Goal: Obtain resource: Obtain resource

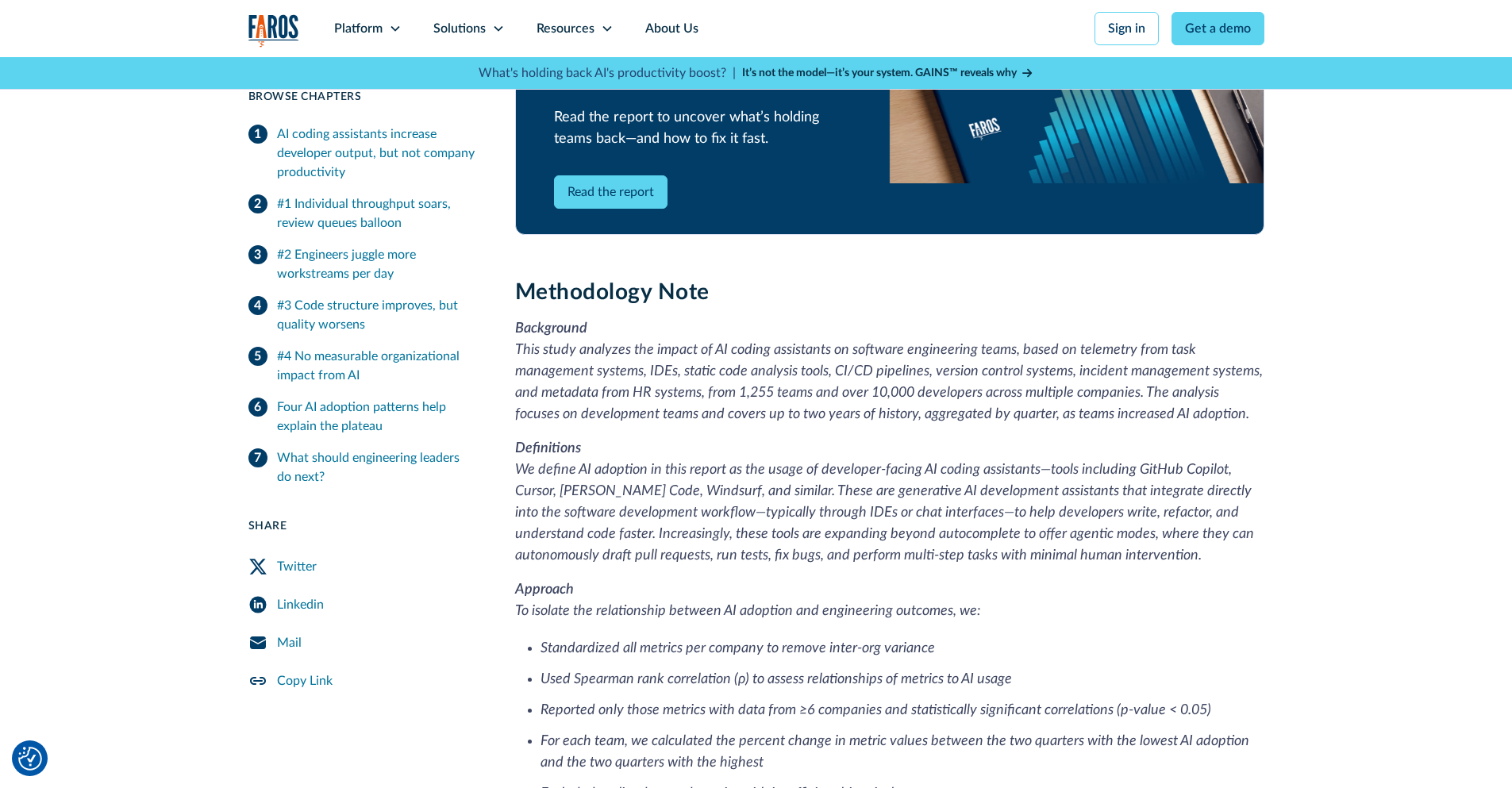
click at [1095, 462] on p "Definitions We define AI adoption in this report as the usage of developer-faci…" at bounding box center [890, 502] width 749 height 129
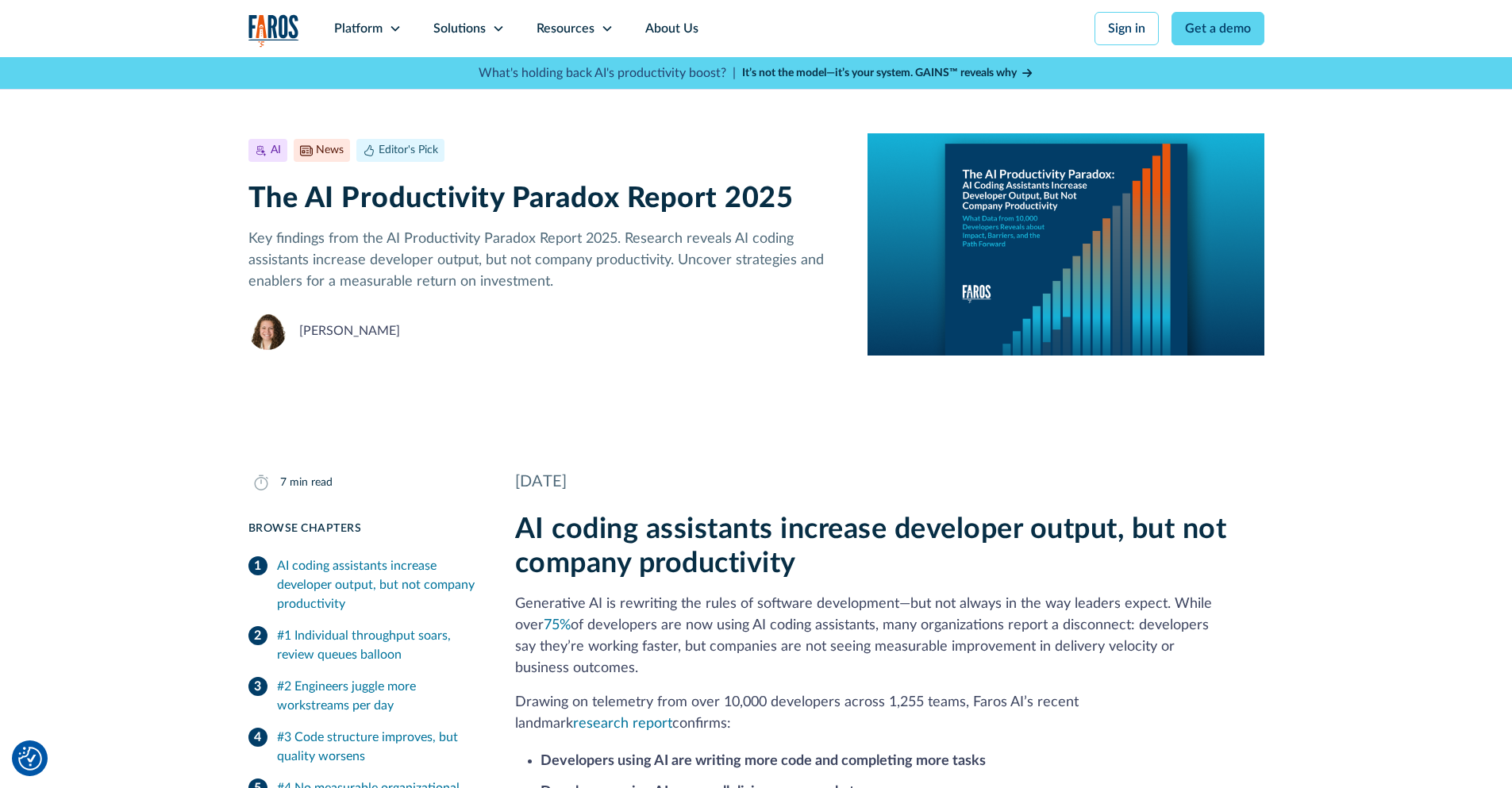
click at [1273, 424] on div "AI News Editor's Pick July 23, 2025 7 min read The AI Productivity Paradox Repo…" at bounding box center [756, 244] width 1512 height 374
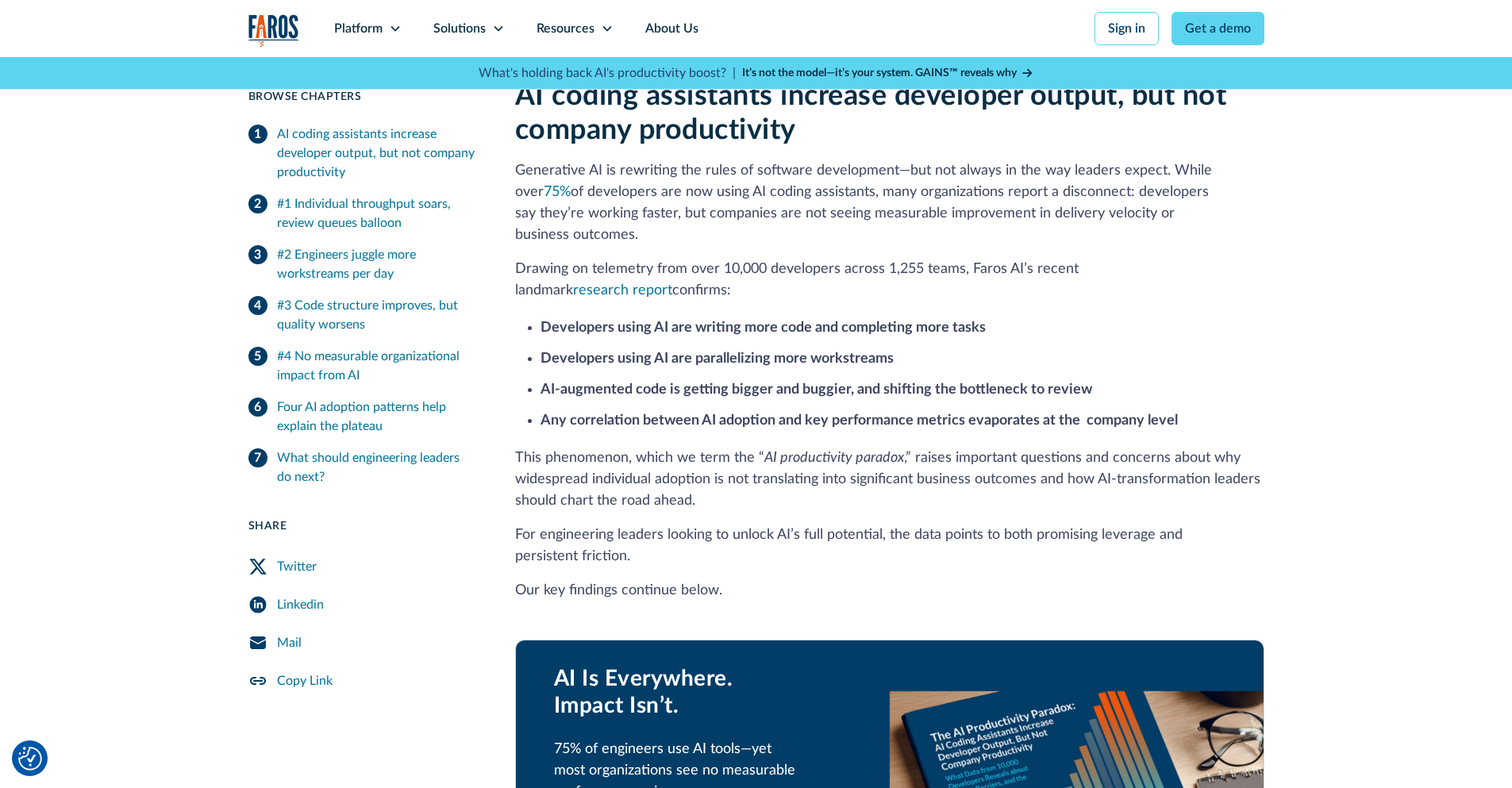
scroll to position [689, 0]
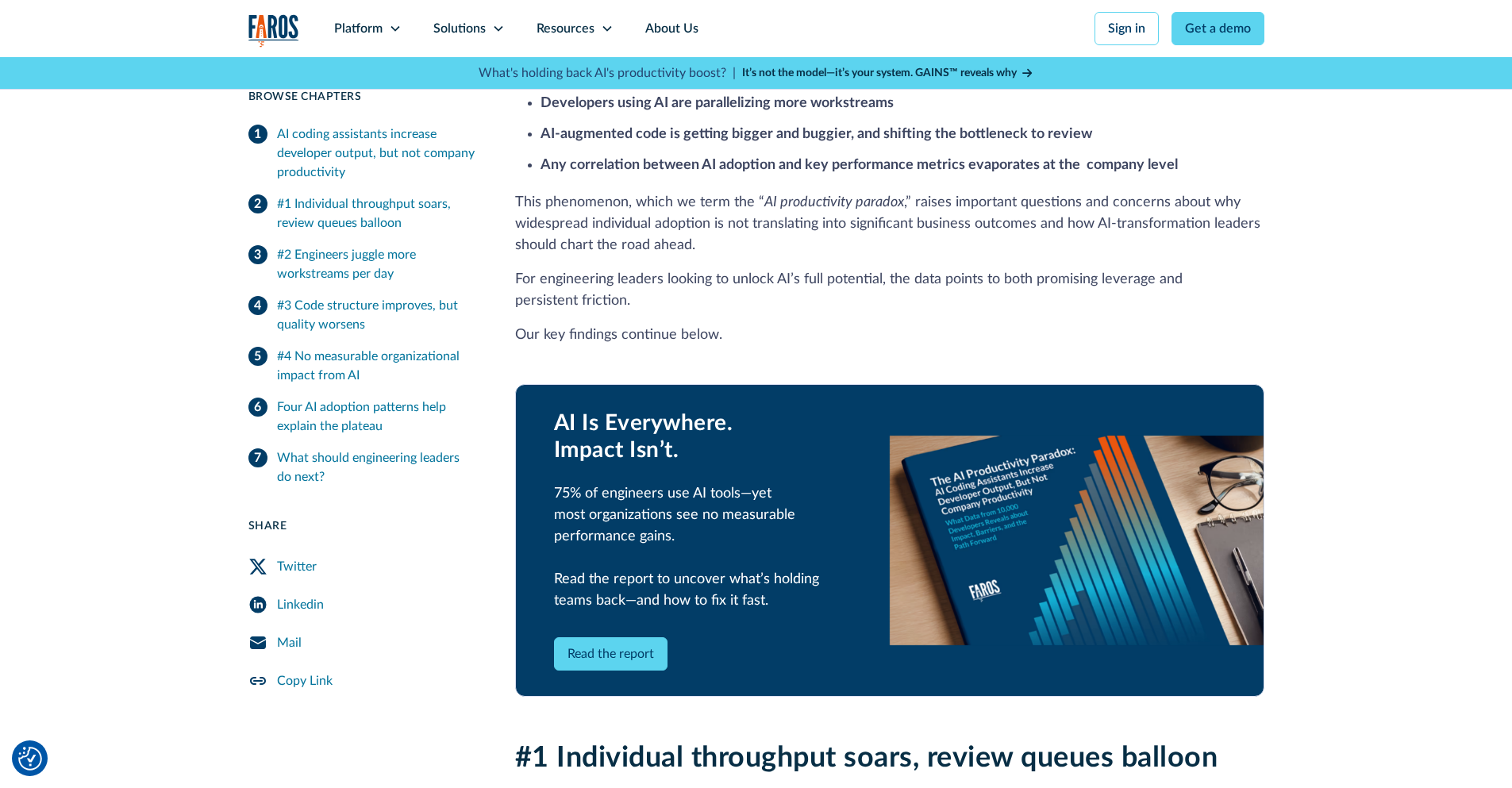
click at [624, 637] on link "Read the report" at bounding box center [611, 653] width 113 height 33
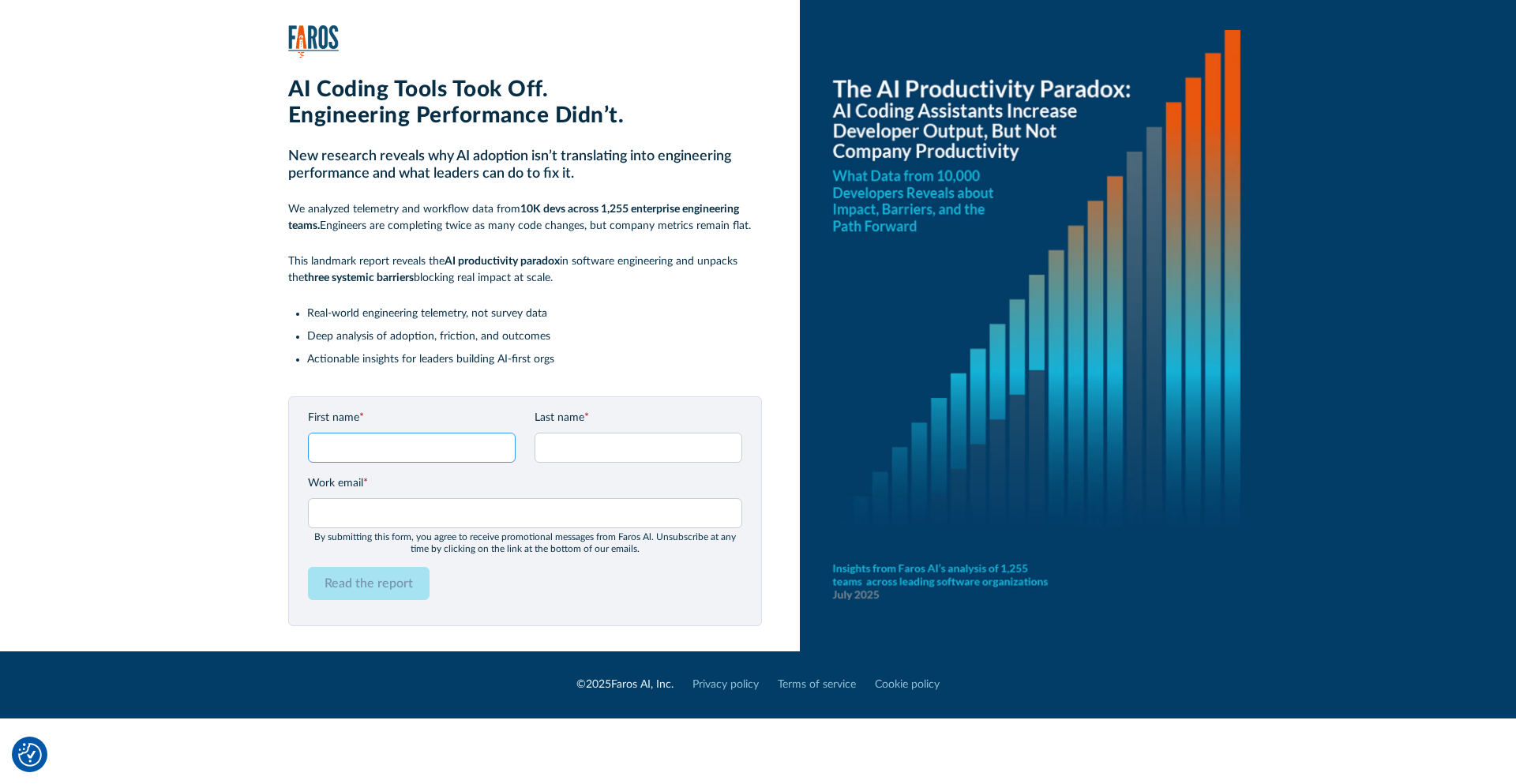
click at [401, 440] on input "First name *" at bounding box center [412, 447] width 207 height 30
type input "Kevlin"
type input "Henney"
click at [494, 514] on input "kevlin@curbralan.com" at bounding box center [525, 512] width 434 height 30
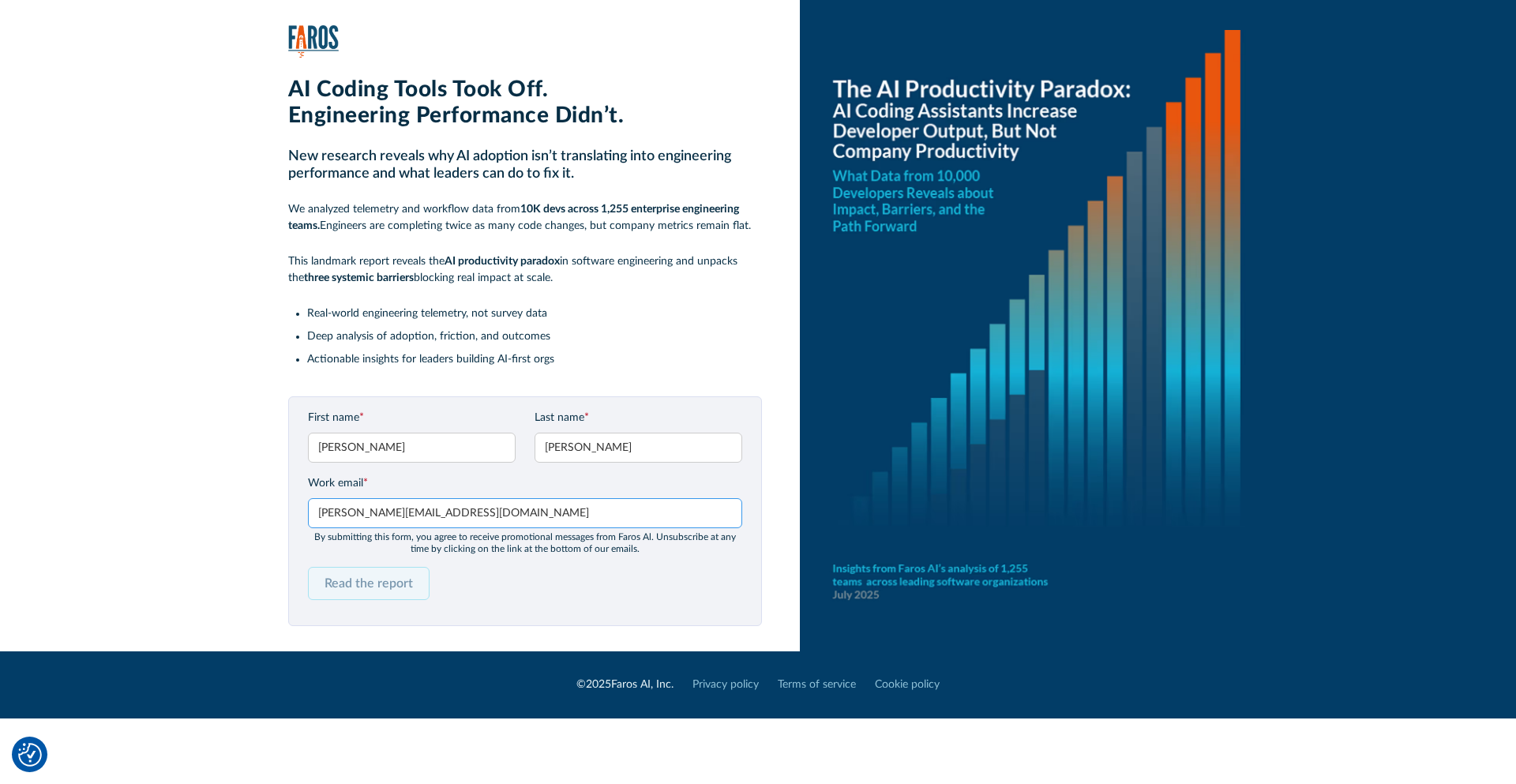
type input "kevlin@curbralan.com"
click at [381, 585] on input "Read the report" at bounding box center [369, 584] width 121 height 33
